Goal: Transaction & Acquisition: Download file/media

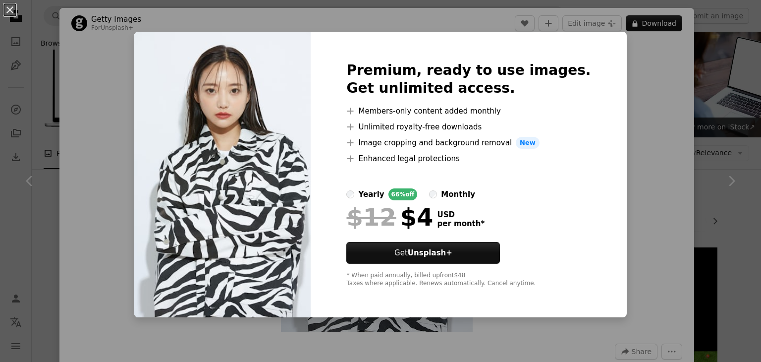
click at [636, 81] on div "An X shape Premium, ready to use images. Get unlimited access. A plus sign Memb…" at bounding box center [380, 181] width 761 height 362
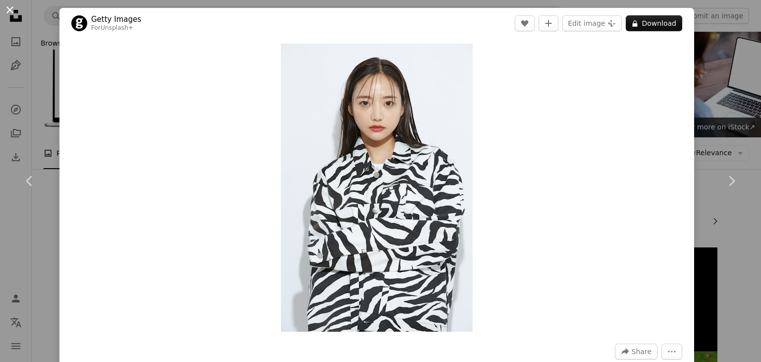
click at [11, 11] on button "An X shape" at bounding box center [10, 10] width 12 height 12
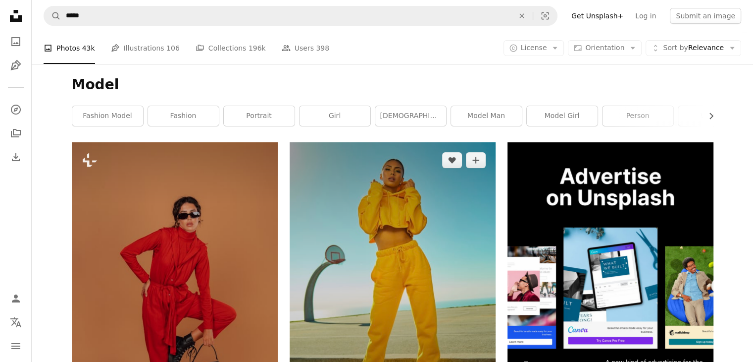
scroll to position [109, 0]
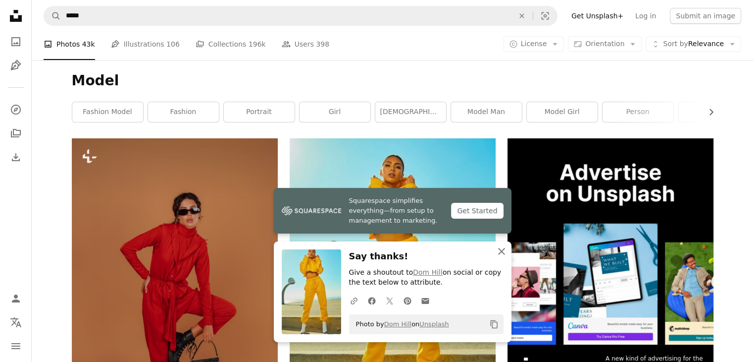
click at [502, 253] on icon "An X shape" at bounding box center [502, 251] width 12 height 12
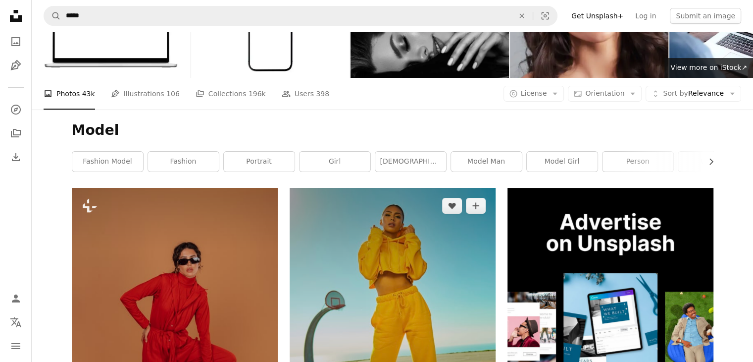
scroll to position [0, 0]
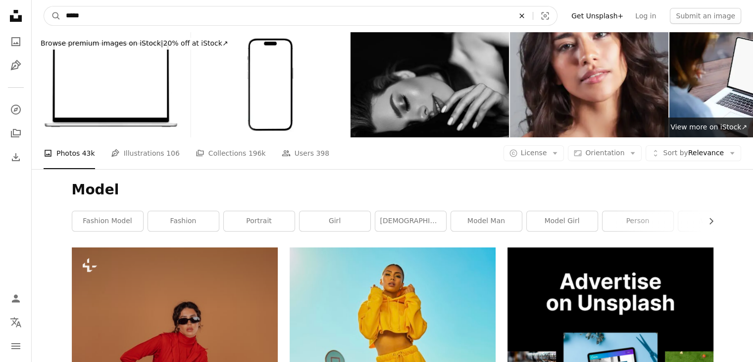
click at [533, 17] on icon "An X shape" at bounding box center [522, 16] width 22 height 8
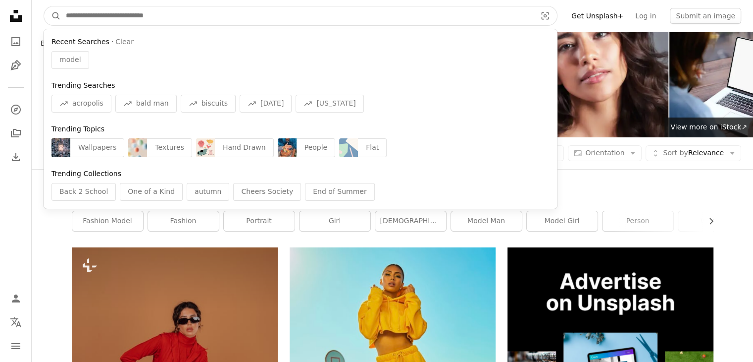
click at [427, 20] on input "Find visuals sitewide" at bounding box center [297, 15] width 472 height 19
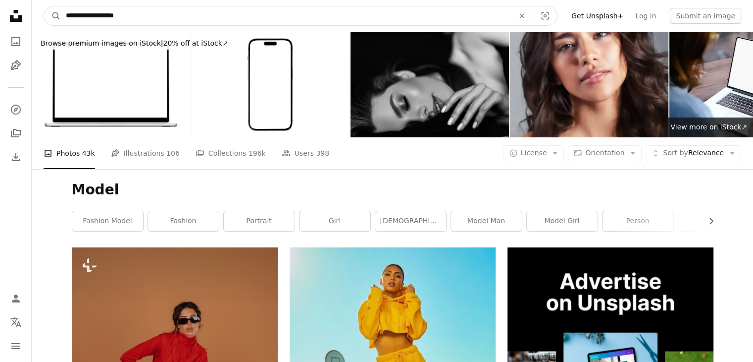
type input "**********"
click at [44, 6] on button "A magnifying glass" at bounding box center [52, 15] width 17 height 19
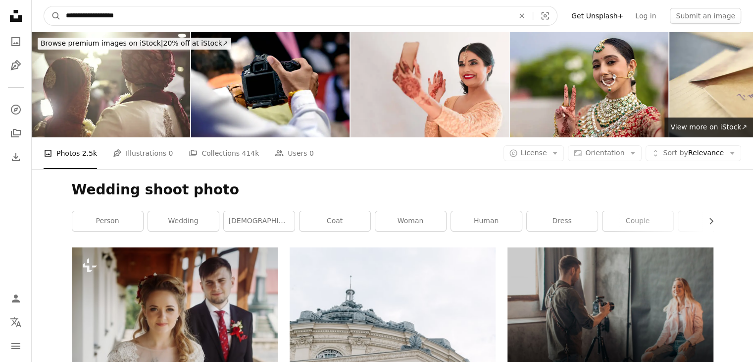
click at [135, 16] on input "**********" at bounding box center [286, 15] width 450 height 19
type input "*"
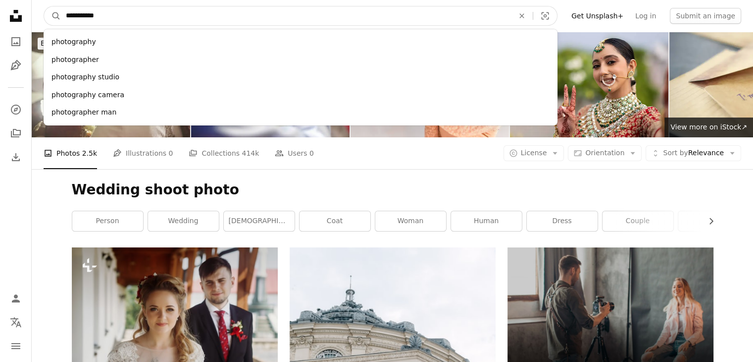
type input "**********"
click button "A magnifying glass" at bounding box center [52, 15] width 17 height 19
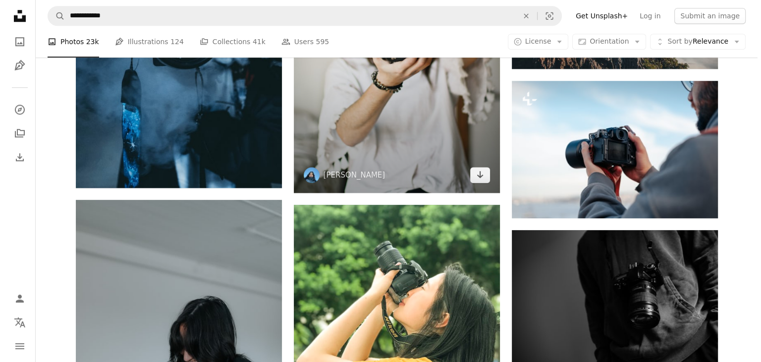
scroll to position [872, 0]
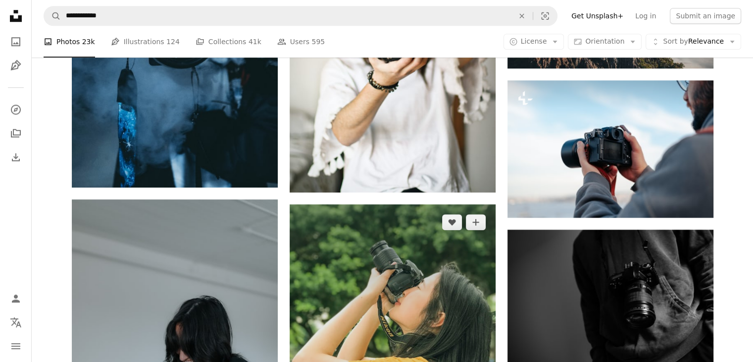
click at [425, 336] on img at bounding box center [393, 341] width 206 height 275
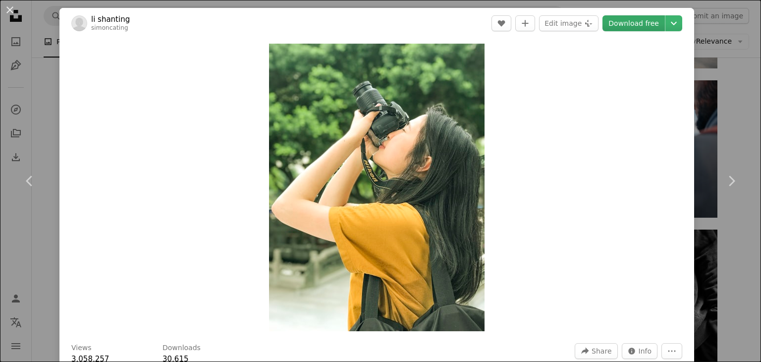
click at [638, 28] on link "Download free" at bounding box center [633, 23] width 62 height 16
